Goal: Information Seeking & Learning: Check status

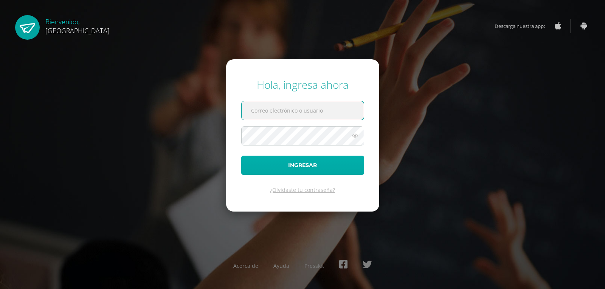
type input "evelynchang3@gmail.com"
click at [310, 163] on button "Ingresar" at bounding box center [302, 165] width 123 height 19
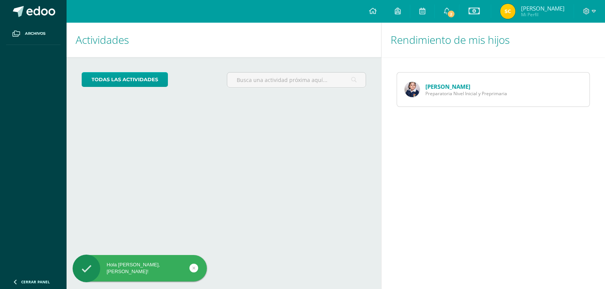
click at [434, 91] on span "Preparatoria Nivel Inicial y Preprimaria" at bounding box center [466, 93] width 82 height 6
click at [410, 87] on img at bounding box center [411, 89] width 15 height 15
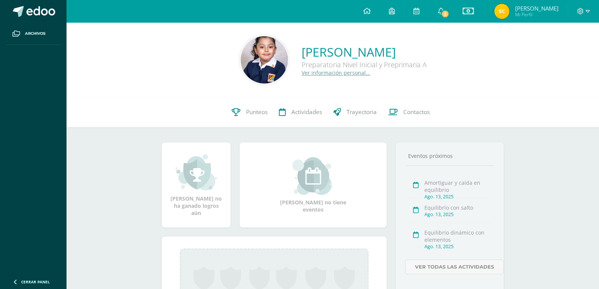
click at [249, 59] on img at bounding box center [264, 59] width 47 height 47
click at [302, 74] on link "Ver información personal..." at bounding box center [336, 72] width 69 height 7
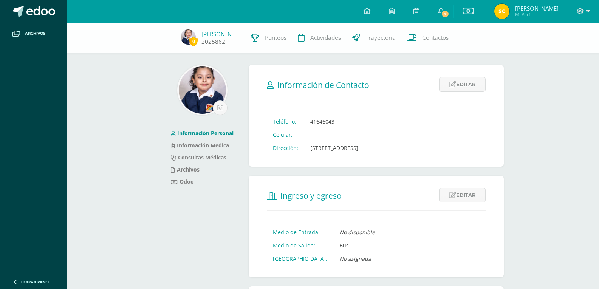
click at [184, 36] on img at bounding box center [188, 36] width 15 height 15
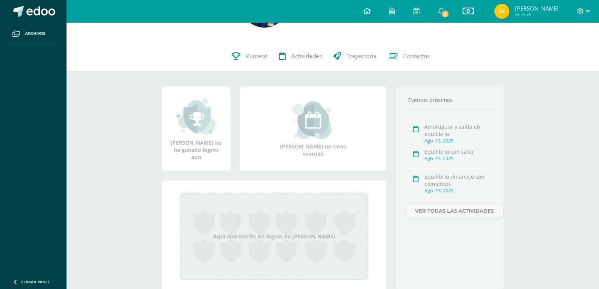
scroll to position [42, 0]
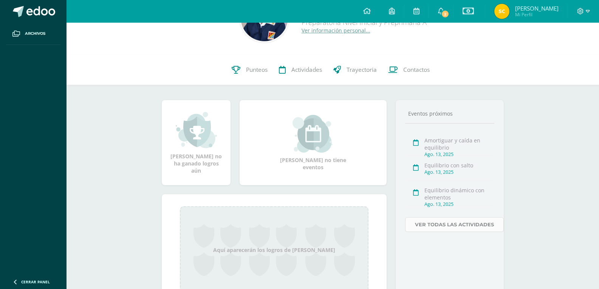
click at [451, 224] on link "Ver todas las actividades" at bounding box center [454, 224] width 99 height 15
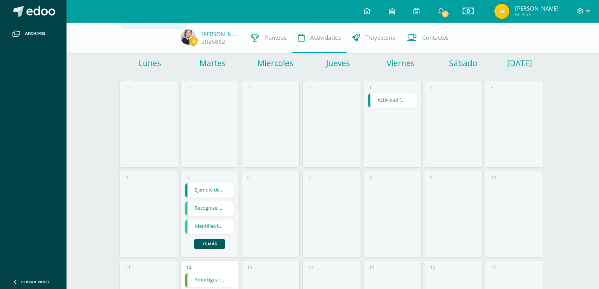
scroll to position [38, 0]
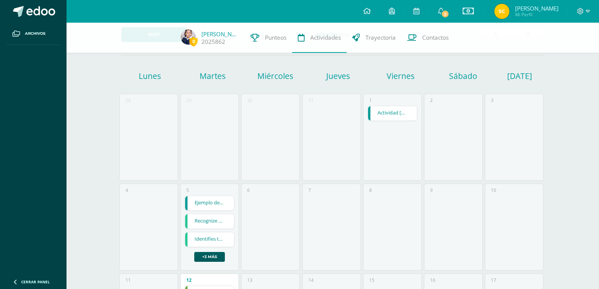
click at [206, 202] on link "Ejemplo de obediencia y el Ave [PERSON_NAME]" at bounding box center [209, 203] width 49 height 14
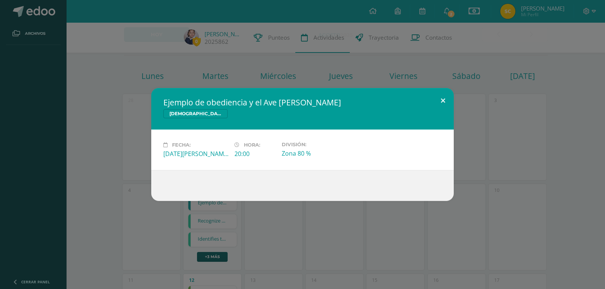
click at [440, 100] on button at bounding box center [443, 101] width 22 height 26
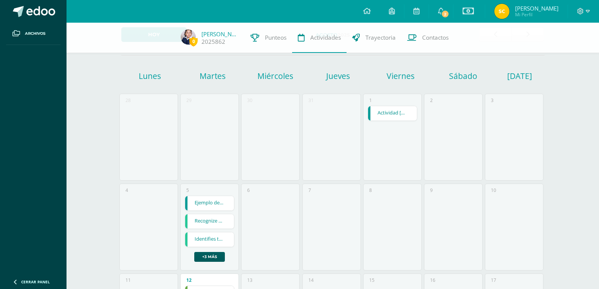
click at [199, 218] on link "Recognize and count the number 1 to 80" at bounding box center [209, 221] width 49 height 14
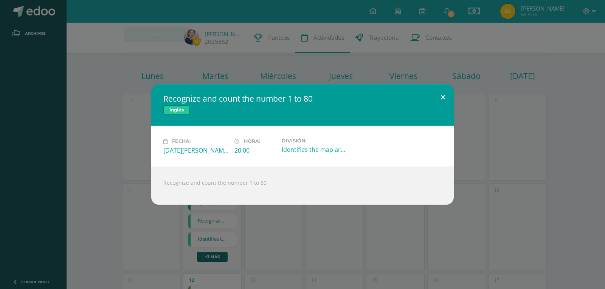
click at [446, 93] on button at bounding box center [443, 97] width 22 height 26
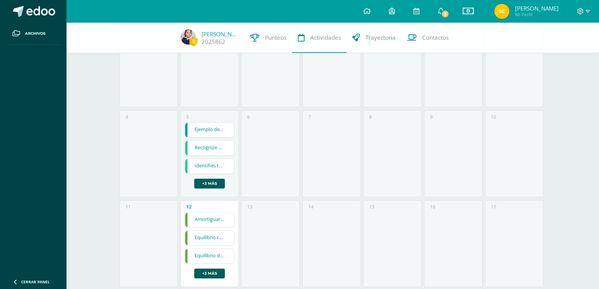
scroll to position [113, 0]
click at [211, 160] on link "Identifies the map areas using pop outs. Modeling with plasticine the sand obje…" at bounding box center [209, 164] width 49 height 14
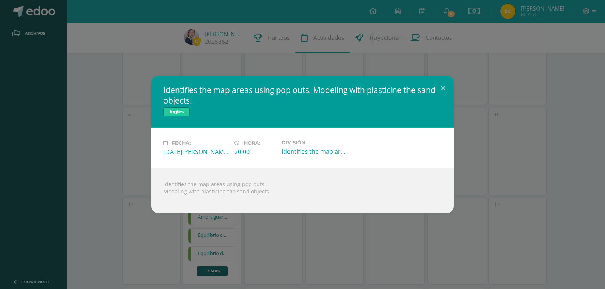
click at [473, 119] on div "Identifies the map areas using pop outs. Modeling with plasticine the sand obje…" at bounding box center [302, 145] width 599 height 138
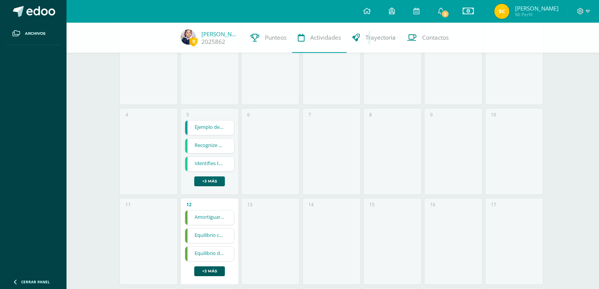
click at [216, 183] on link "+3 más" at bounding box center [209, 182] width 31 height 10
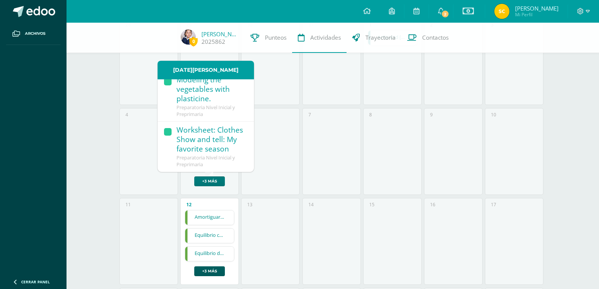
scroll to position [227, 0]
click at [292, 186] on div "6" at bounding box center [270, 151] width 59 height 87
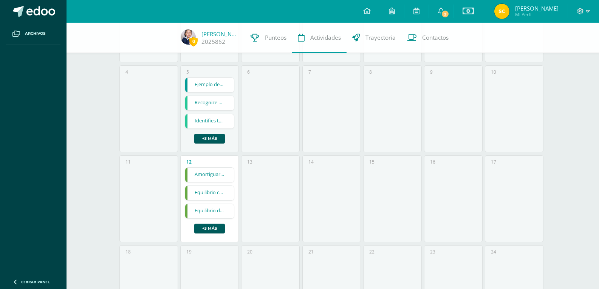
scroll to position [151, 0]
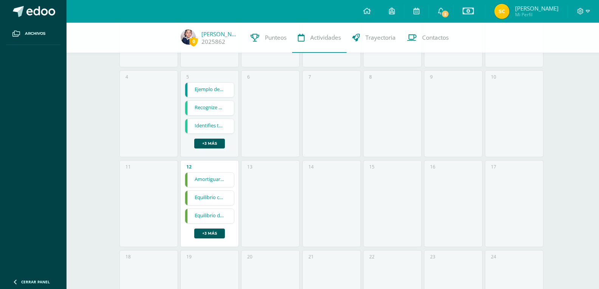
click at [203, 178] on link "Amortiguar y caída en equilibrio" at bounding box center [209, 180] width 49 height 14
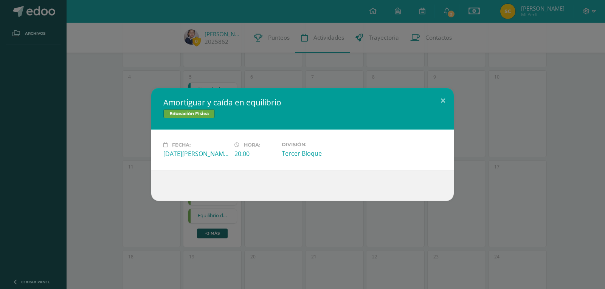
click at [278, 229] on div "Amortiguar y caída en equilibrio Educación Física Fecha: [DATE][PERSON_NAME] Ho…" at bounding box center [302, 144] width 605 height 289
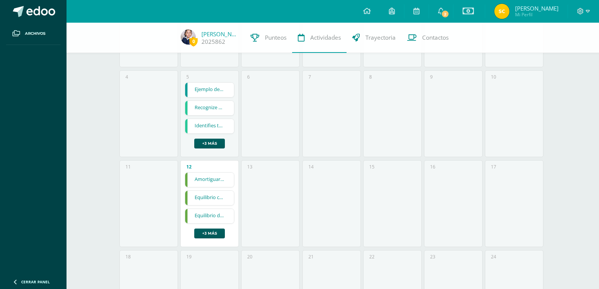
click at [213, 200] on link "Equilibrio con salto" at bounding box center [209, 198] width 49 height 14
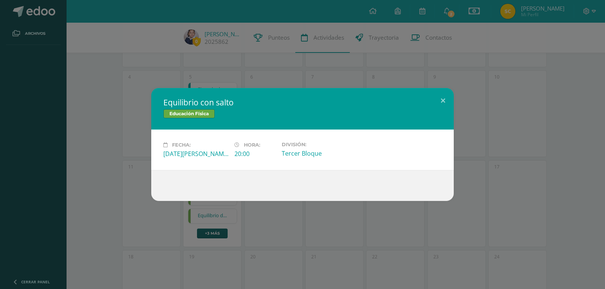
click at [274, 221] on div "Equilibrio con salto Educación Física Fecha: [DATE][PERSON_NAME] Hora: 20:00 Di…" at bounding box center [302, 144] width 605 height 289
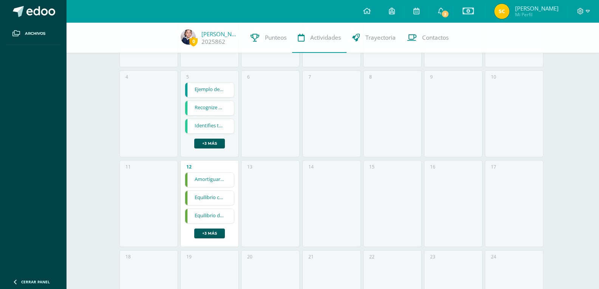
click at [212, 200] on link "Equilibrio con salto" at bounding box center [209, 198] width 49 height 14
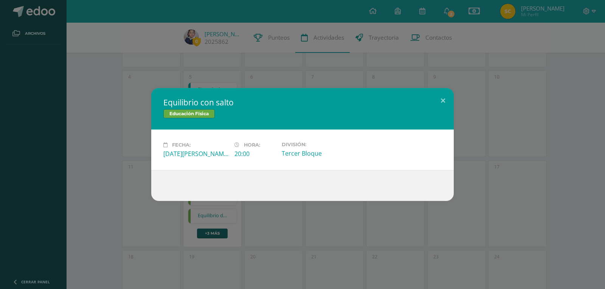
click at [271, 209] on div "Equilibrio con salto Educación Física Fecha: [DATE][PERSON_NAME] Hora: 20:00 Di…" at bounding box center [302, 144] width 605 height 289
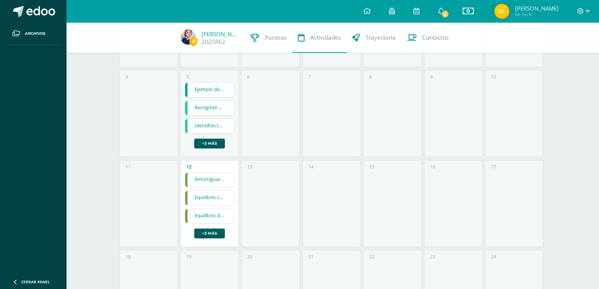
click at [215, 213] on link "Equilibrio dinámico con elementos" at bounding box center [209, 216] width 49 height 14
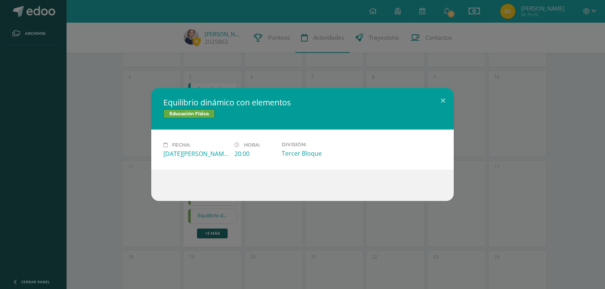
click at [294, 220] on div "Equilibrio dinámico con elementos Educación Física Fecha: [DATE][PERSON_NAME] H…" at bounding box center [302, 144] width 605 height 289
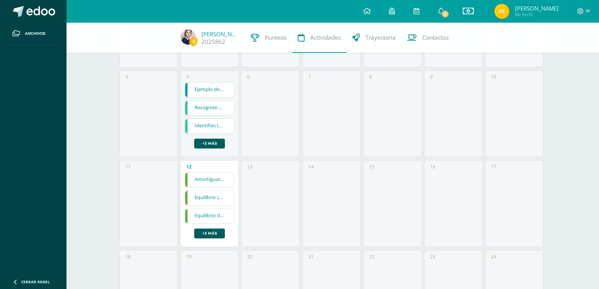
click at [214, 92] on link "Ejemplo de obediencia y el Ave [PERSON_NAME]" at bounding box center [209, 90] width 49 height 14
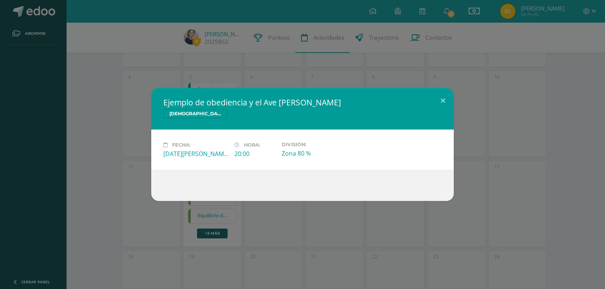
click at [284, 230] on div "Ejemplo de obediencia y el [DEMOGRAPHIC_DATA][PERSON_NAME] Fecha: [DATE][PERSON…" at bounding box center [302, 144] width 605 height 289
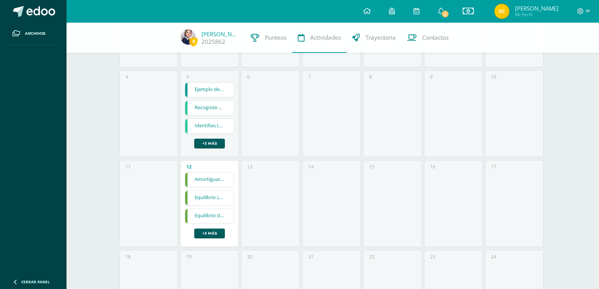
click at [211, 108] on link "Recognize and count the number 1 to 80" at bounding box center [209, 108] width 49 height 14
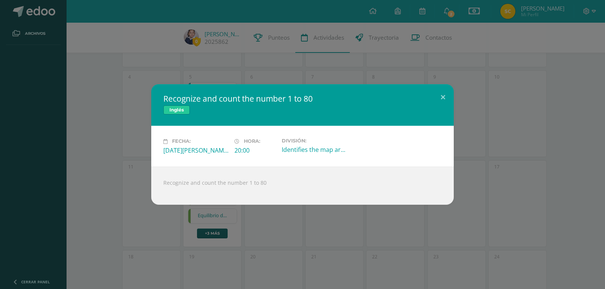
click at [280, 218] on div "Recognize and count the number 1 to 80 Inglés Fecha: [DATE][PERSON_NAME] Hora: …" at bounding box center [302, 144] width 605 height 289
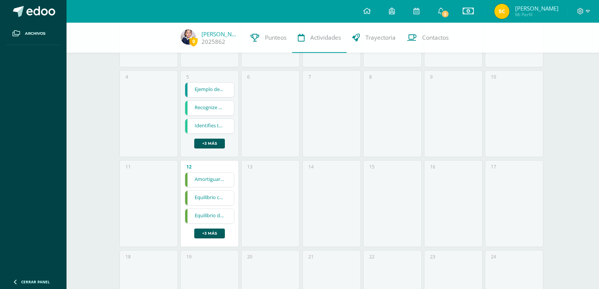
click at [209, 124] on link "Identifies the map areas using pop outs. Modeling with plasticine the sand obje…" at bounding box center [209, 126] width 49 height 14
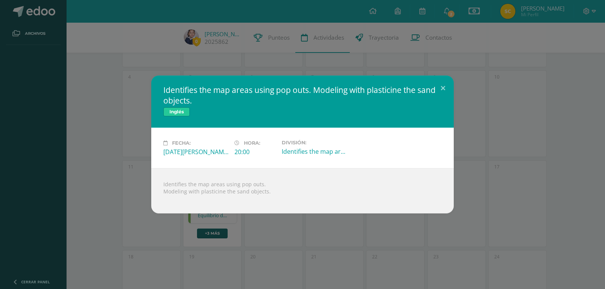
click at [273, 226] on div "Identifies the map areas using pop outs. Modeling with plasticine the sand obje…" at bounding box center [302, 144] width 605 height 289
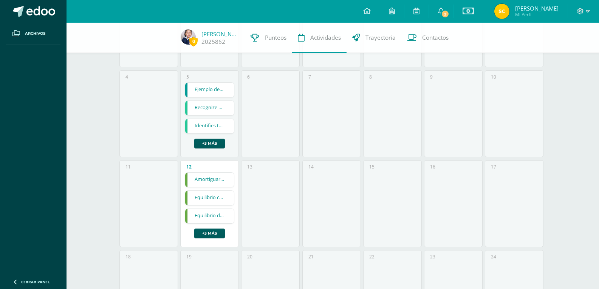
click at [201, 107] on link "Recognize and count the number 1 to 80" at bounding box center [209, 108] width 49 height 14
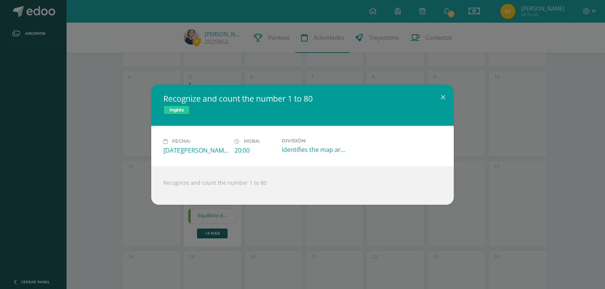
click at [307, 226] on div "Recognize and count the number 1 to 80 Inglés Fecha: [DATE][PERSON_NAME] Hora: …" at bounding box center [302, 144] width 605 height 289
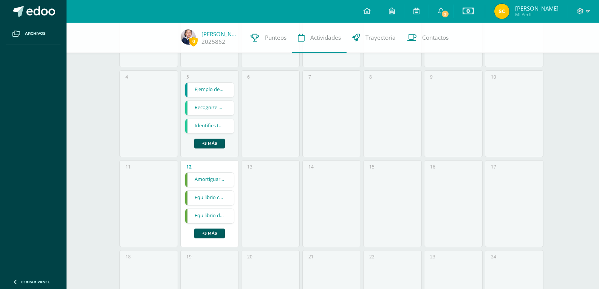
click at [214, 181] on link "Amortiguar y caída en equilibrio" at bounding box center [209, 180] width 49 height 14
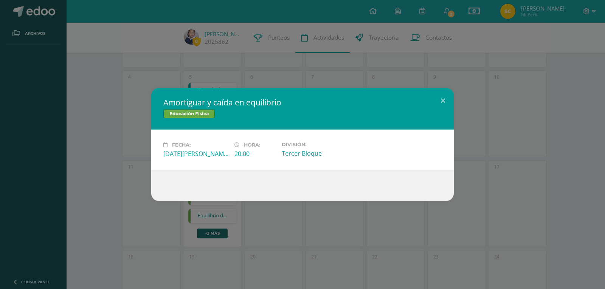
click at [335, 229] on div "Amortiguar y caída en equilibrio Educación Física Fecha: [DATE][PERSON_NAME] Ho…" at bounding box center [302, 144] width 605 height 289
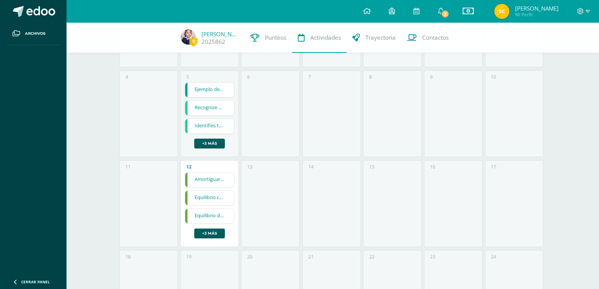
click at [215, 197] on link "Equilibrio con salto" at bounding box center [209, 198] width 49 height 14
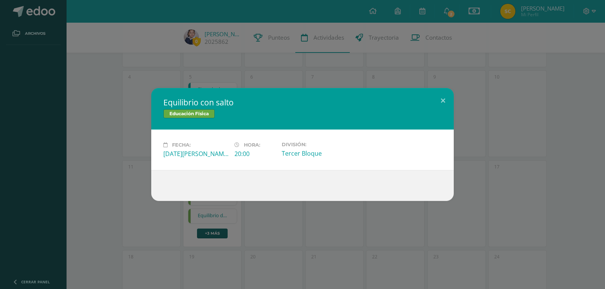
click at [255, 203] on div "Equilibrio con salto Educación Física Fecha: [DATE][PERSON_NAME] Hora: 20:00 Di…" at bounding box center [302, 144] width 605 height 289
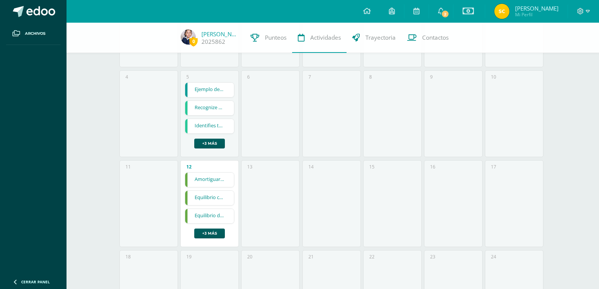
click at [222, 218] on link "Equilibrio dinámico con elementos" at bounding box center [209, 216] width 49 height 14
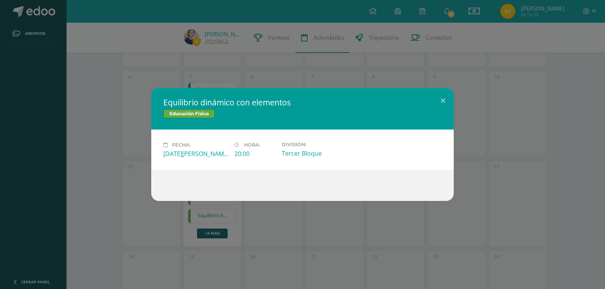
click at [217, 230] on div "Equilibrio dinámico con elementos Educación Física Fecha: [DATE][PERSON_NAME] H…" at bounding box center [302, 144] width 605 height 289
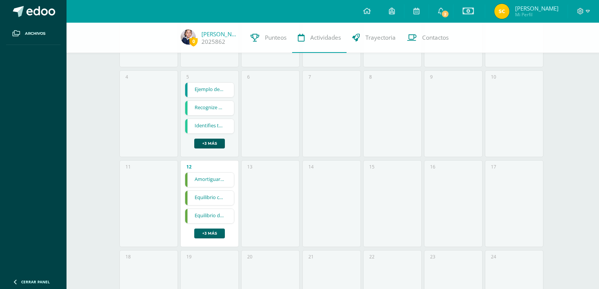
click at [210, 235] on link "+3 más" at bounding box center [209, 234] width 31 height 10
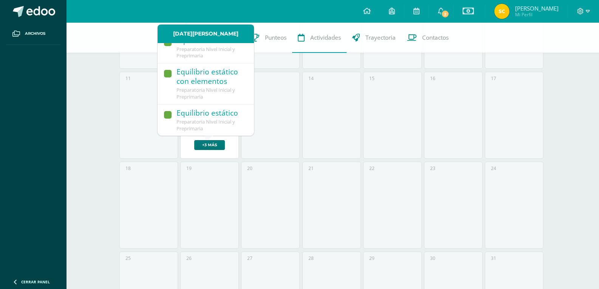
scroll to position [227, 0]
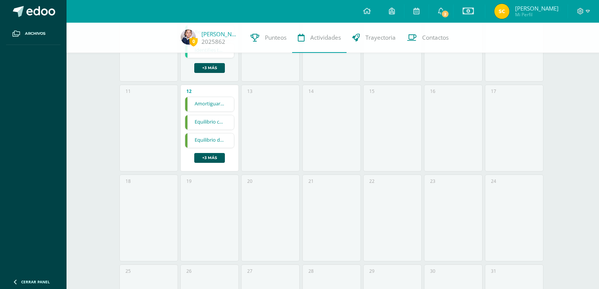
click at [374, 149] on div "15" at bounding box center [392, 128] width 59 height 87
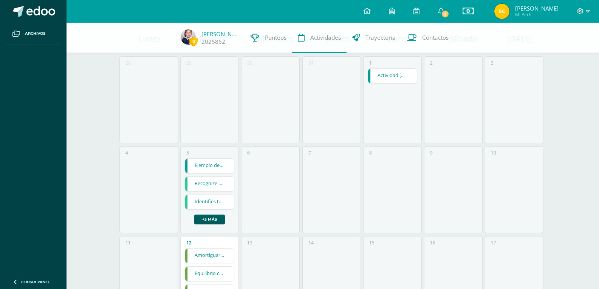
scroll to position [76, 0]
click at [387, 74] on link "Actividad [PERSON_NAME] de [DATE][PERSON_NAME]" at bounding box center [392, 75] width 49 height 14
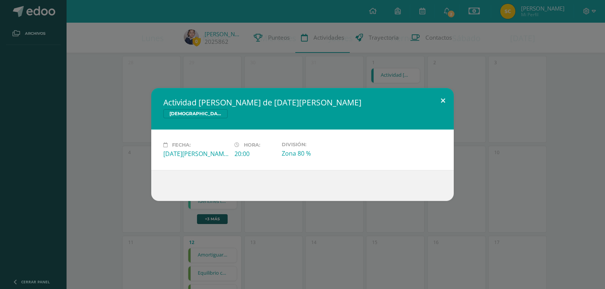
click at [444, 100] on button at bounding box center [443, 101] width 22 height 26
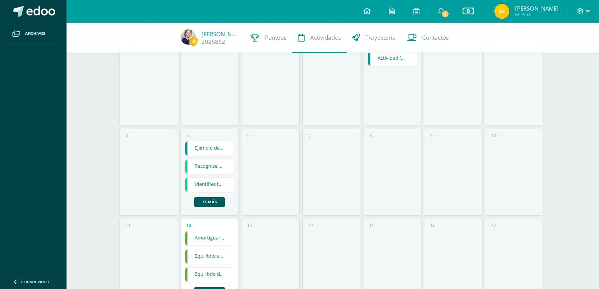
scroll to position [0, 0]
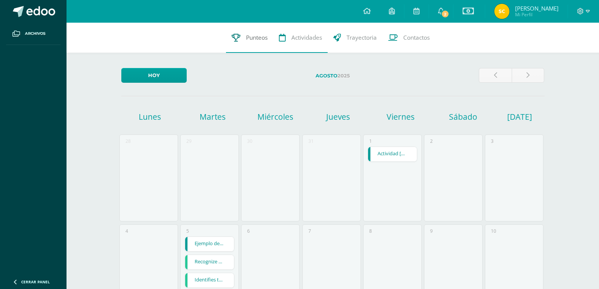
click at [259, 37] on span "Punteos" at bounding box center [257, 38] width 22 height 8
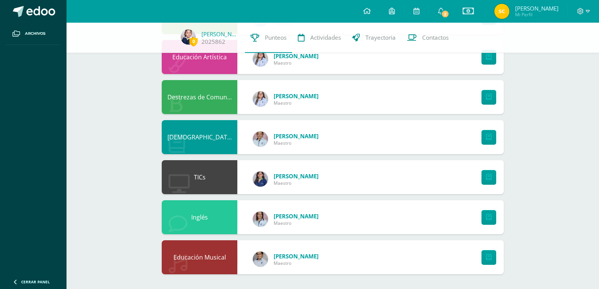
scroll to position [239, 0]
click at [491, 216] on link at bounding box center [489, 217] width 15 height 15
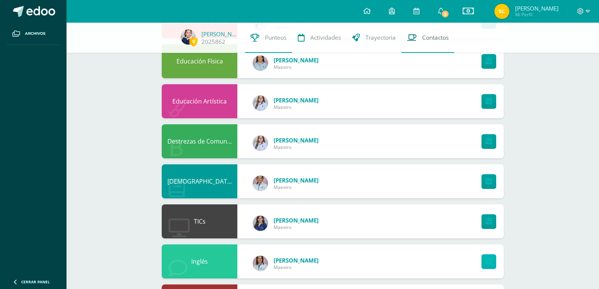
scroll to position [126, 0]
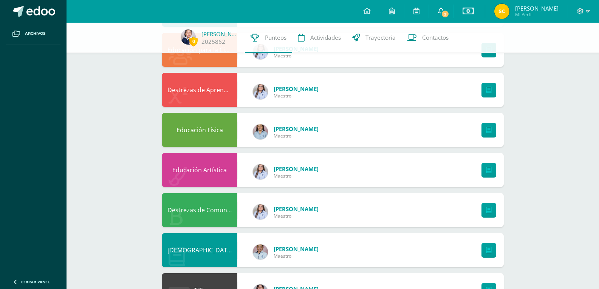
click at [439, 12] on icon at bounding box center [441, 11] width 6 height 7
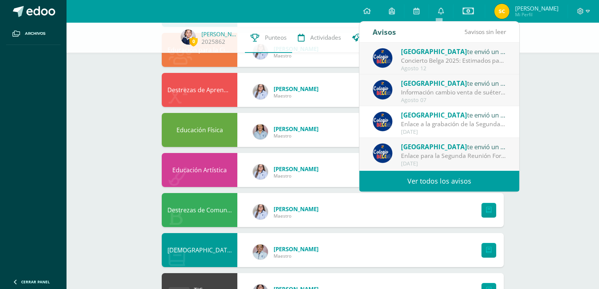
click at [461, 89] on div "Información cambio venta de suéter y chaleco del [GEOGRAPHIC_DATA] [GEOGRAPHIC_…" at bounding box center [453, 92] width 105 height 9
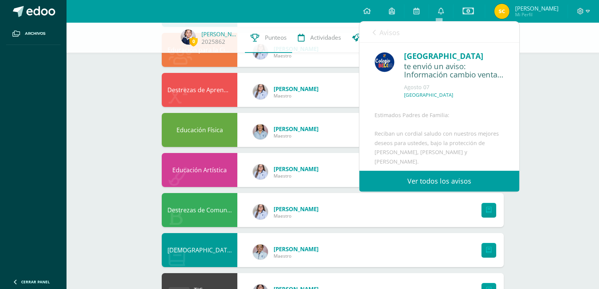
scroll to position [38, 0]
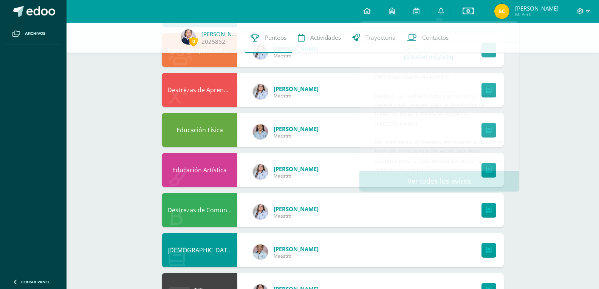
click at [566, 125] on div "0 [PERSON_NAME] 2025862 Punteos Actividades Trayectoria Contactos Pendiente Uni…" at bounding box center [333, 150] width 533 height 506
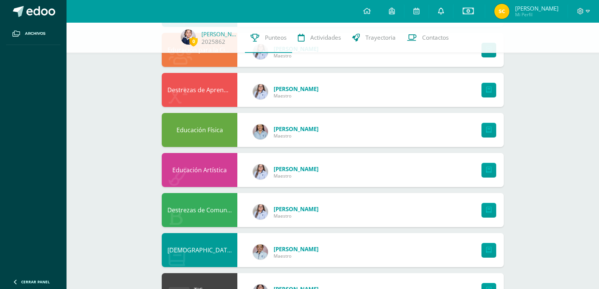
click at [441, 11] on icon at bounding box center [441, 11] width 6 height 7
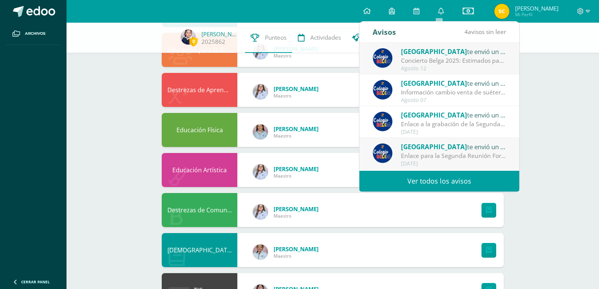
click at [441, 65] on div "Concierto Belga 2025: Estimados padres y madres de familia: Les saludamos cordi…" at bounding box center [453, 60] width 105 height 9
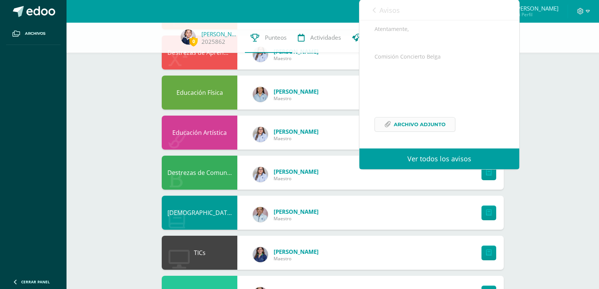
scroll to position [164, 0]
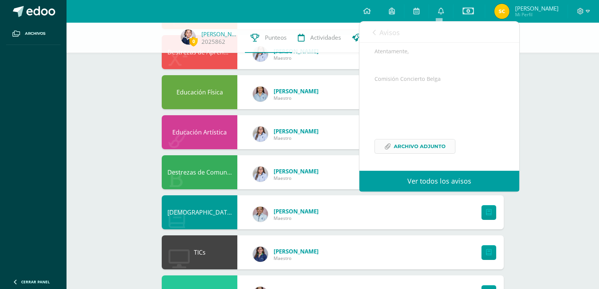
click at [412, 145] on span "Archivo Adjunto" at bounding box center [420, 146] width 52 height 14
click at [571, 107] on div "0 Denisse Monroy 2025862 Punteos Actividades Trayectoria Contactos Pendiente Un…" at bounding box center [333, 112] width 533 height 506
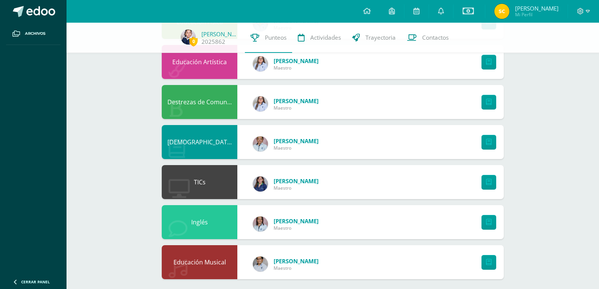
scroll to position [239, 0]
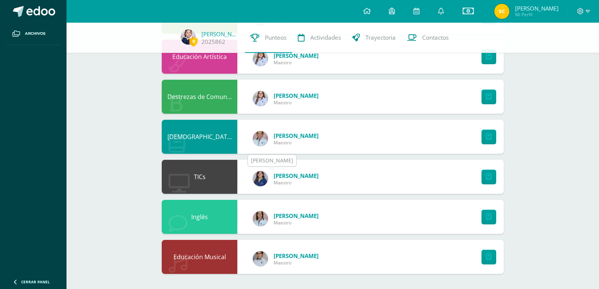
click at [261, 177] on img at bounding box center [260, 178] width 15 height 15
click at [266, 178] on img at bounding box center [260, 178] width 15 height 15
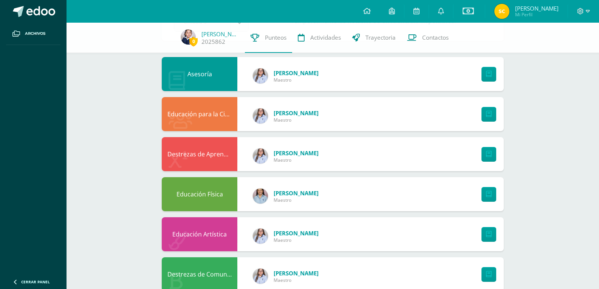
scroll to position [50, 0]
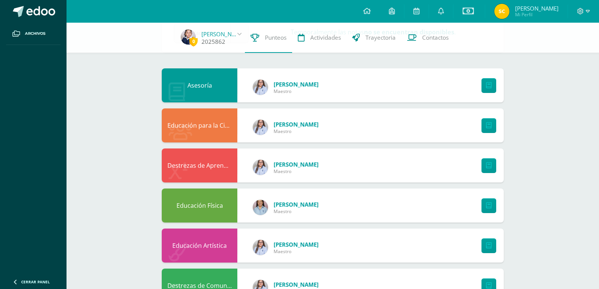
click at [218, 32] on link "[PERSON_NAME]" at bounding box center [220, 34] width 38 height 8
